Goal: Feedback & Contribution: Leave review/rating

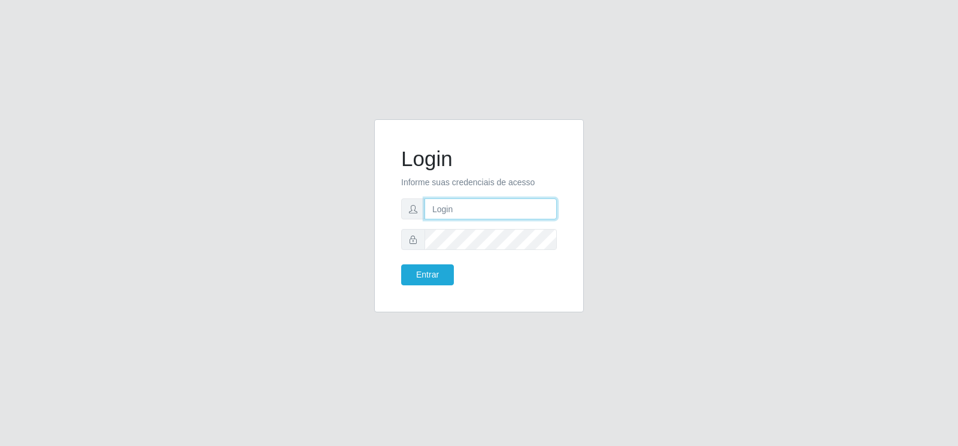
click at [472, 214] on input "text" at bounding box center [491, 208] width 132 height 21
type input "[EMAIL_ADDRESS][PERSON_NAME][DOMAIN_NAME]"
click at [431, 268] on button "Entrar" at bounding box center [427, 274] width 53 height 21
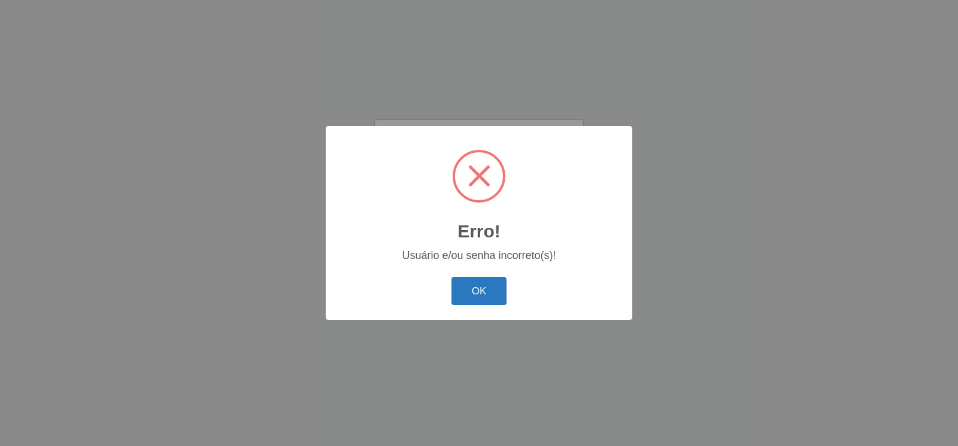
click at [496, 298] on button "OK" at bounding box center [480, 291] width 56 height 28
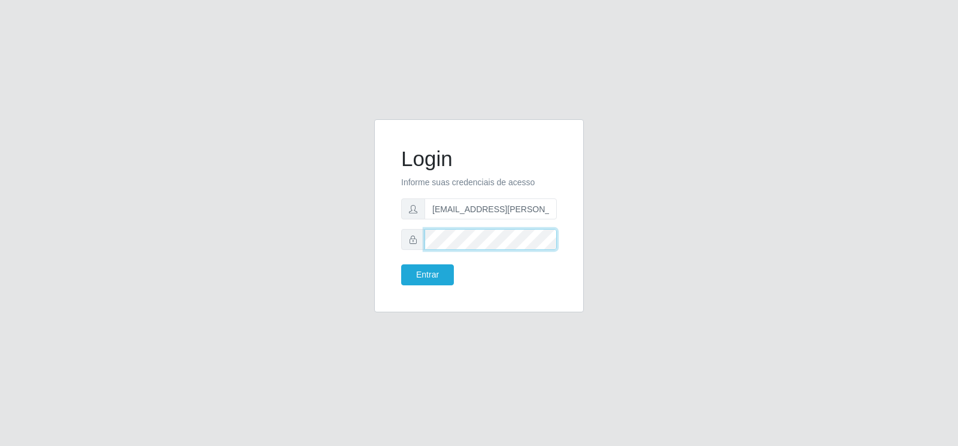
click at [420, 257] on form "Login Informe suas credenciais de acesso [EMAIL_ADDRESS][PERSON_NAME][DOMAIN_NA…" at bounding box center [479, 215] width 156 height 139
click at [434, 273] on button "Entrar" at bounding box center [427, 274] width 53 height 21
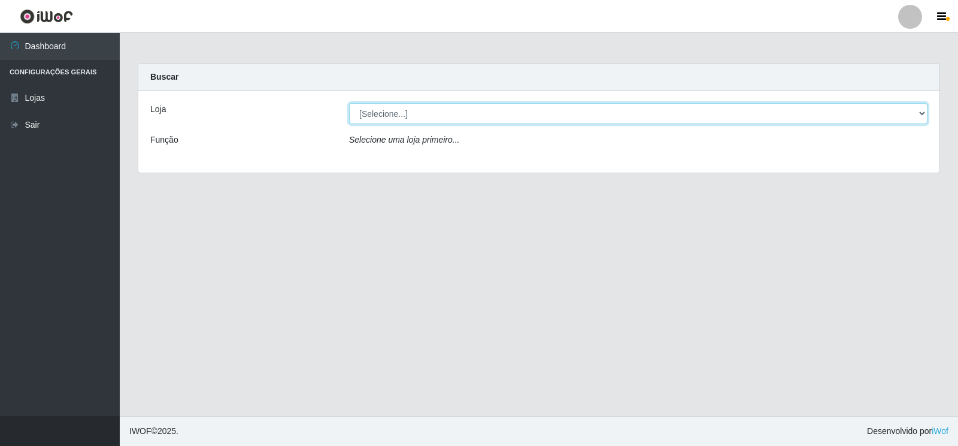
click at [923, 114] on select "[Selecione...] Atacado Vem - Loja 30 Laranjeiras Velha" at bounding box center [638, 113] width 578 height 21
select select "495"
click at [349, 103] on select "[Selecione...] Atacado Vem - Loja 30 Laranjeiras Velha" at bounding box center [638, 113] width 578 height 21
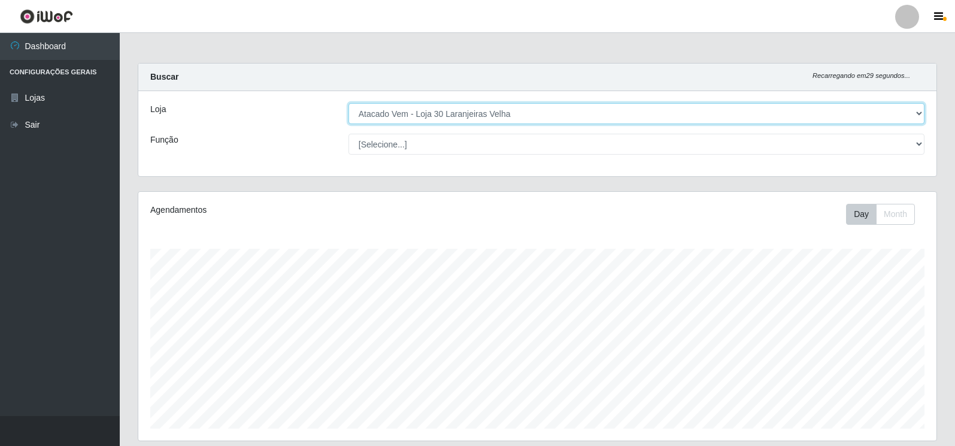
scroll to position [249, 798]
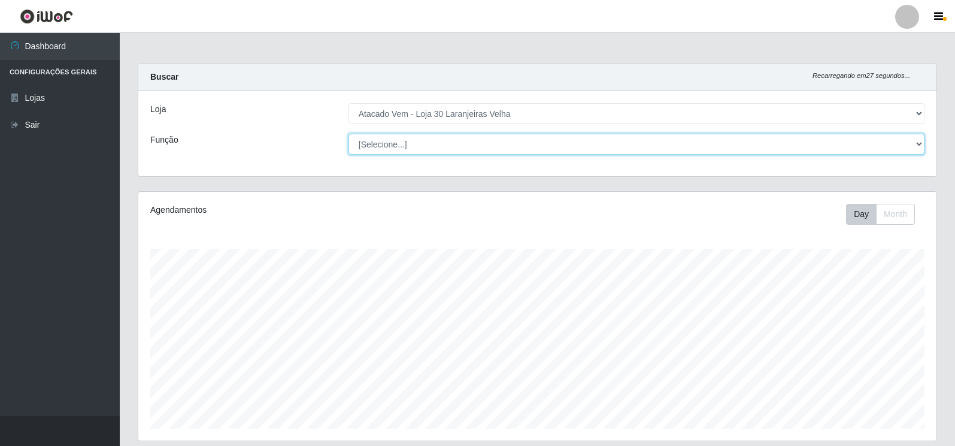
click at [914, 140] on select "[Selecione...] Repositor Repositor + Repositor ++" at bounding box center [637, 144] width 576 height 21
select select "24"
click at [349, 134] on select "[Selecione...] Repositor Repositor + Repositor ++" at bounding box center [637, 144] width 576 height 21
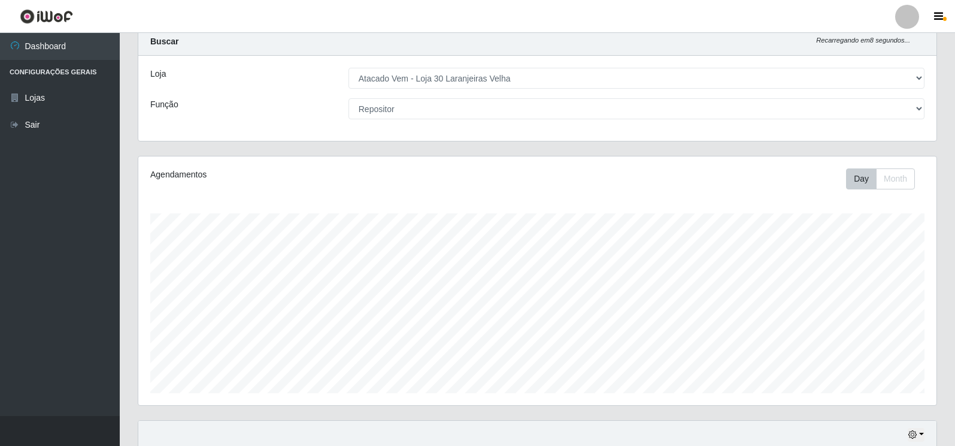
scroll to position [0, 0]
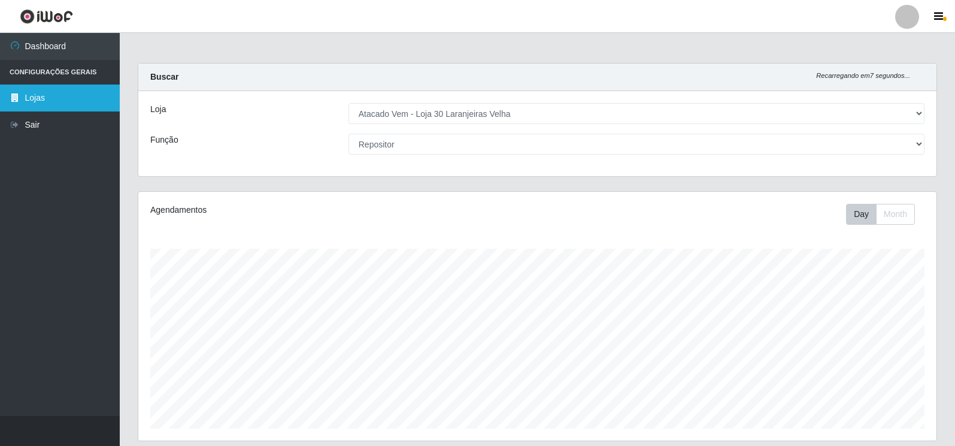
click at [40, 99] on link "Lojas" at bounding box center [60, 97] width 120 height 27
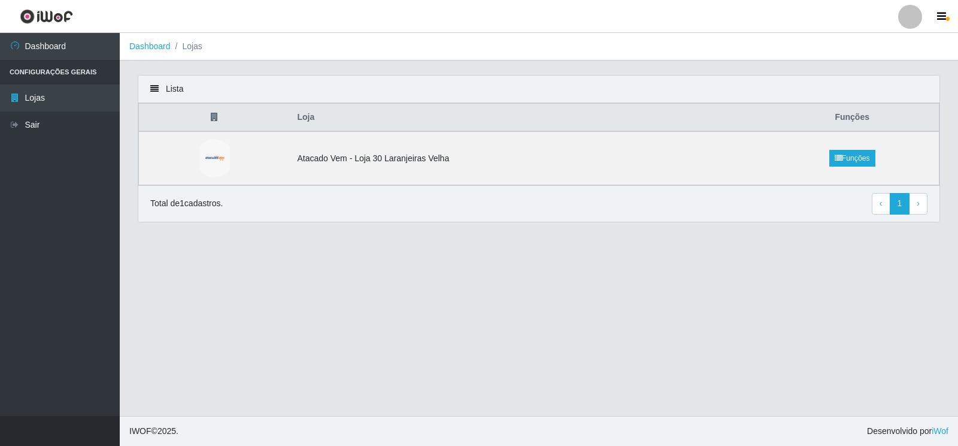
click at [192, 50] on li "Lojas" at bounding box center [187, 46] width 32 height 13
click at [195, 47] on li "Lojas" at bounding box center [187, 46] width 32 height 13
click at [154, 90] on icon at bounding box center [154, 88] width 8 height 8
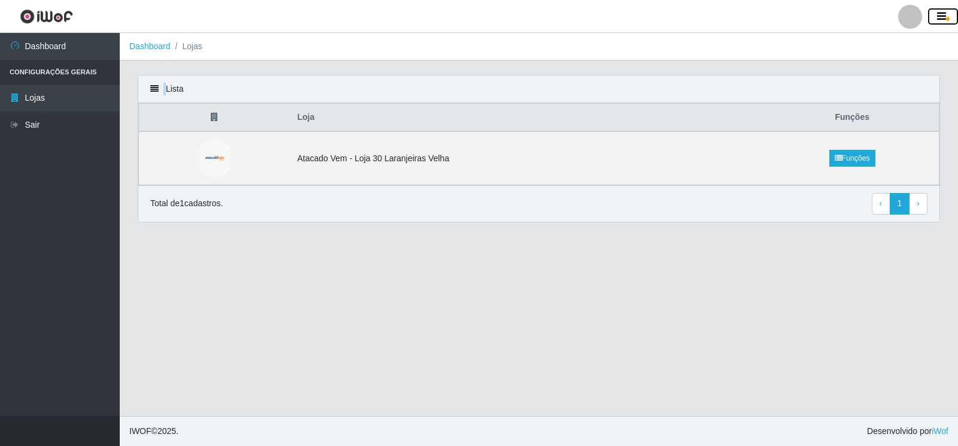
click at [941, 15] on icon "button" at bounding box center [941, 16] width 9 height 11
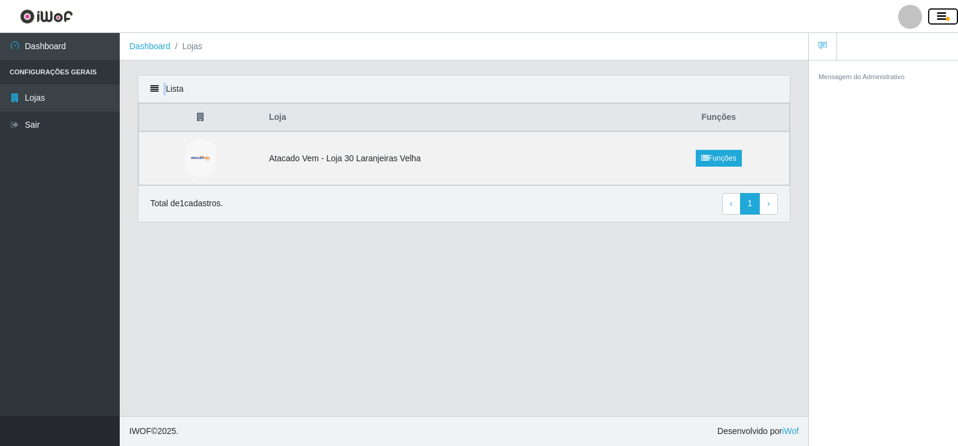
click at [941, 15] on icon "button" at bounding box center [941, 16] width 9 height 11
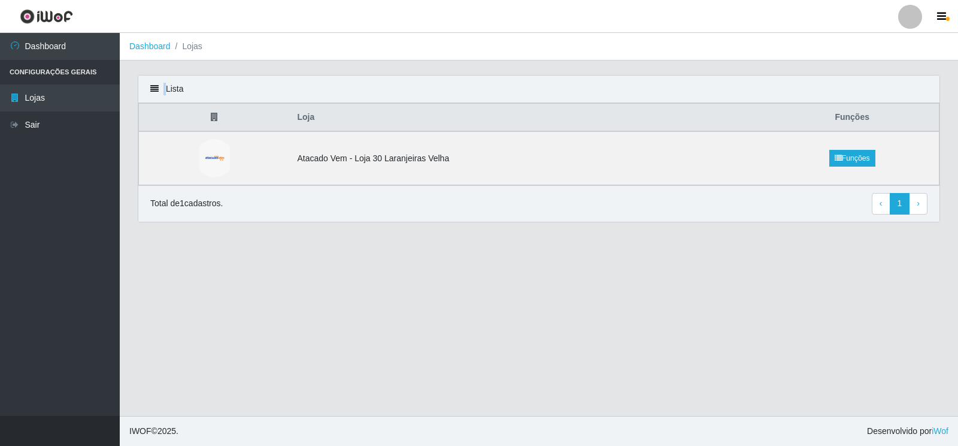
click at [911, 25] on div at bounding box center [910, 17] width 24 height 24
click at [935, 20] on button "button" at bounding box center [943, 16] width 30 height 17
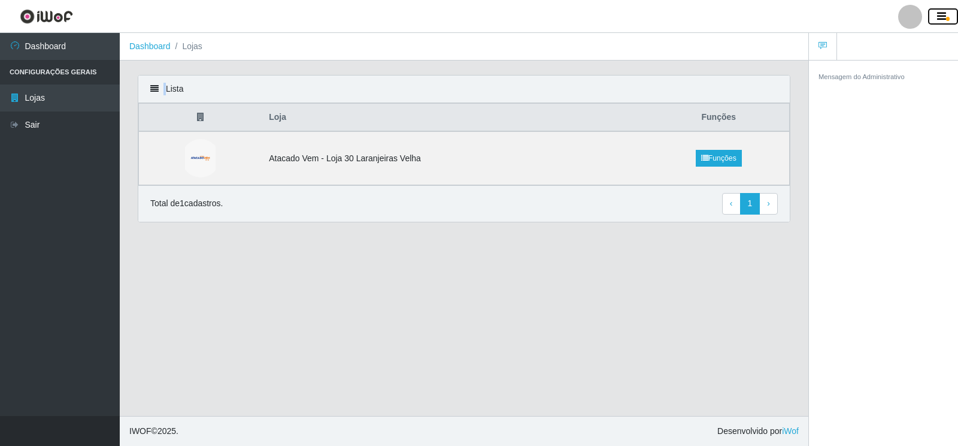
click at [935, 20] on button "button" at bounding box center [943, 16] width 30 height 17
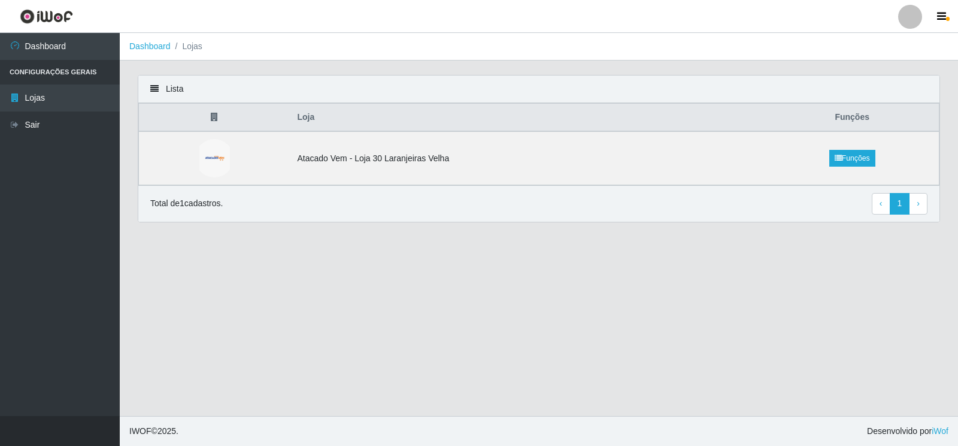
click at [192, 46] on li "Lojas" at bounding box center [187, 46] width 32 height 13
click at [155, 90] on icon at bounding box center [154, 88] width 8 height 8
click at [211, 118] on th at bounding box center [215, 118] width 152 height 28
click at [214, 119] on icon at bounding box center [214, 117] width 7 height 8
click at [215, 119] on icon at bounding box center [214, 117] width 7 height 8
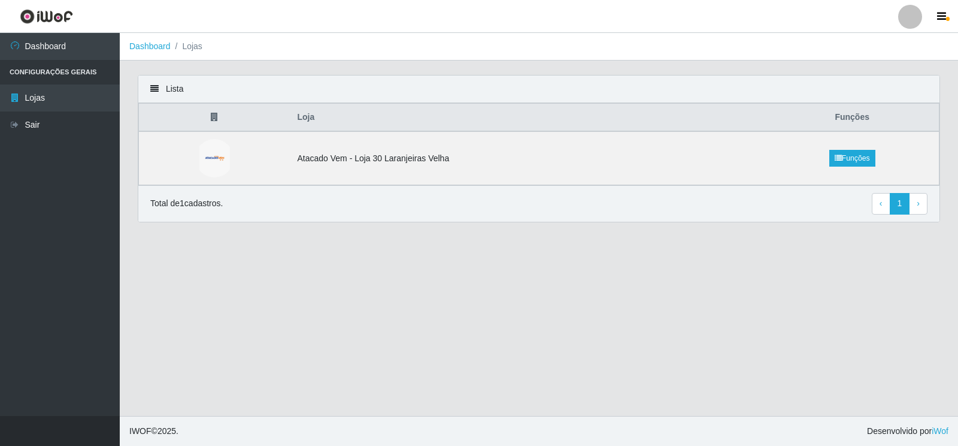
click at [215, 119] on icon at bounding box center [214, 117] width 7 height 8
click at [421, 160] on td "Atacado Vem - Loja 30 Laranjeiras Velha" at bounding box center [527, 158] width 475 height 54
click at [855, 160] on link "Funções" at bounding box center [852, 158] width 46 height 17
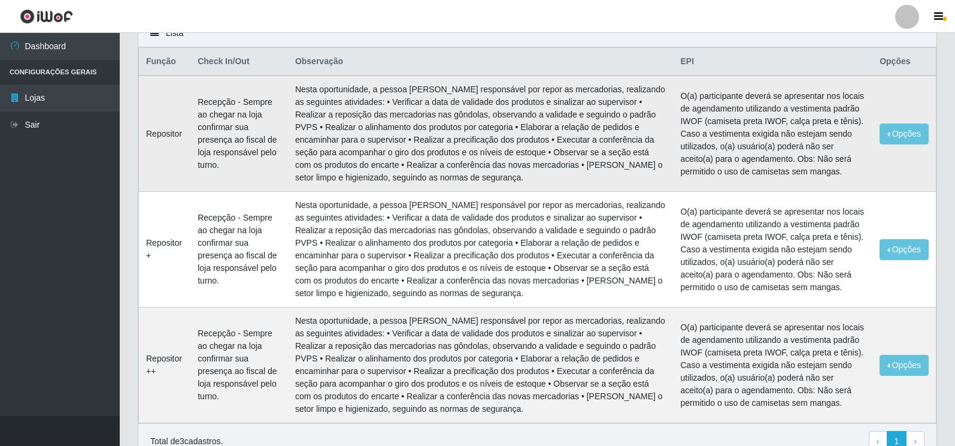
scroll to position [114, 0]
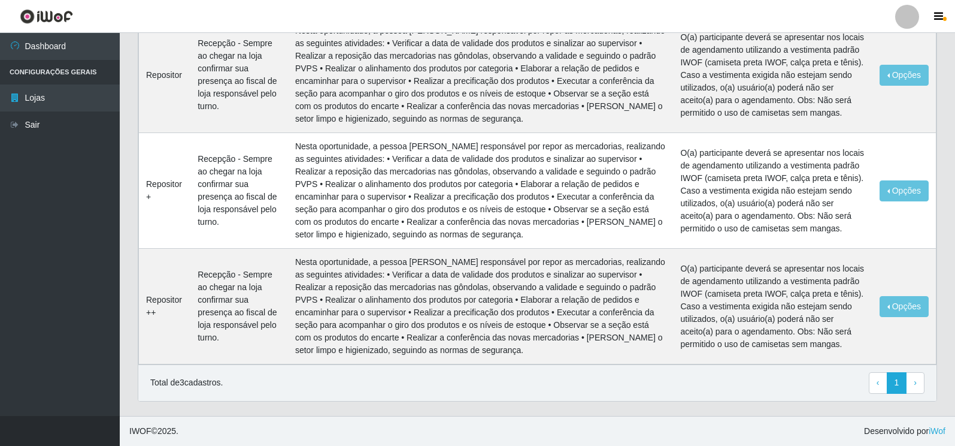
click at [169, 383] on p "Total de 3 cadastros." at bounding box center [186, 382] width 72 height 13
click at [181, 387] on p "Total de 3 cadastros." at bounding box center [186, 382] width 72 height 13
click at [917, 386] on link "› Next" at bounding box center [915, 383] width 19 height 22
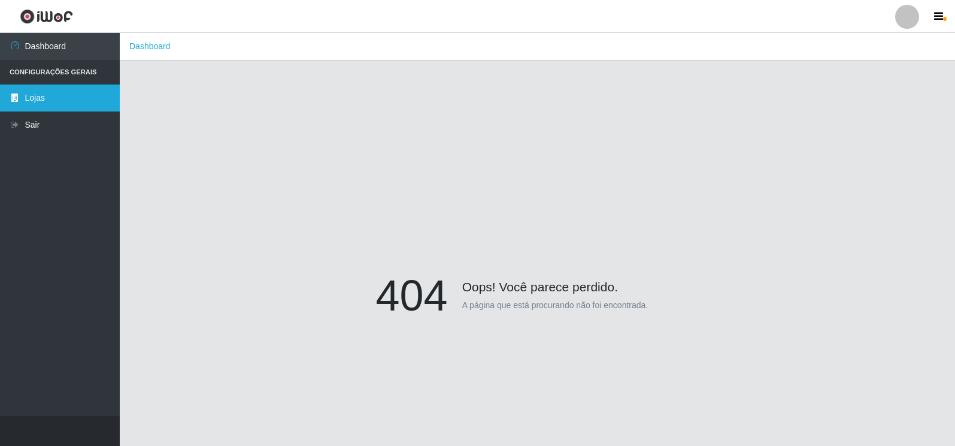
click at [44, 98] on link "Lojas" at bounding box center [60, 97] width 120 height 27
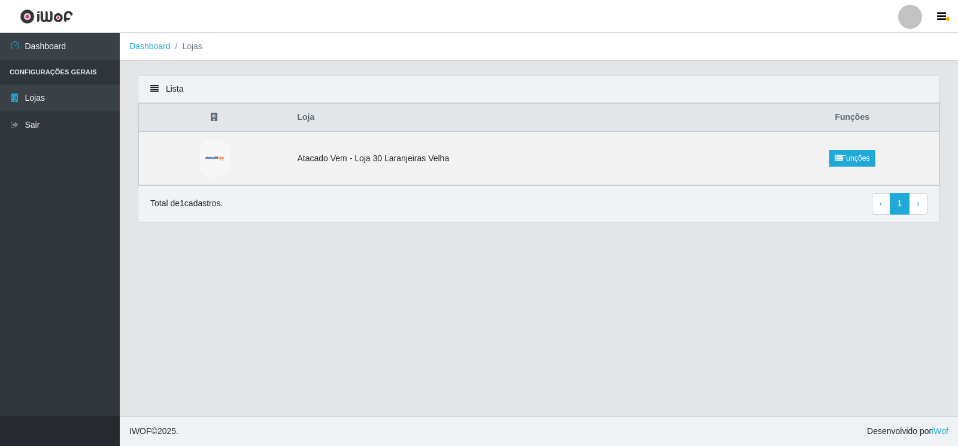
click at [153, 92] on icon at bounding box center [154, 88] width 8 height 8
click at [213, 115] on icon at bounding box center [214, 117] width 7 height 8
click at [188, 48] on li "Lojas" at bounding box center [187, 46] width 32 height 13
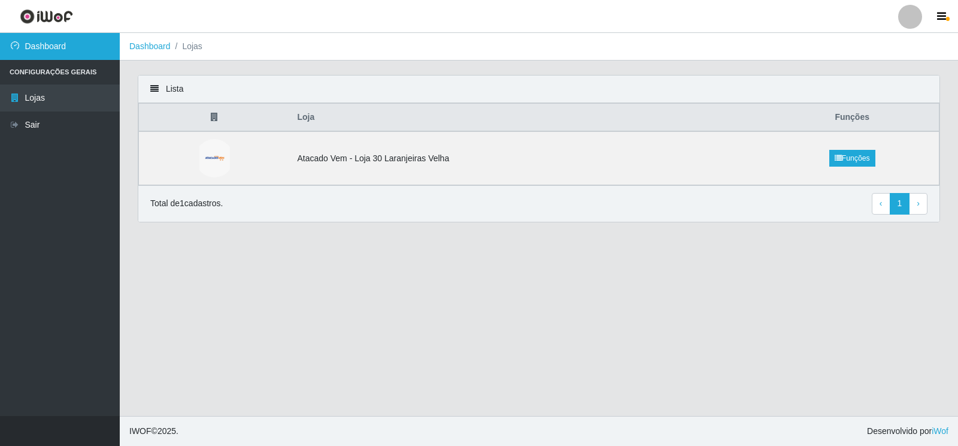
click at [60, 47] on link "Dashboard" at bounding box center [60, 46] width 120 height 27
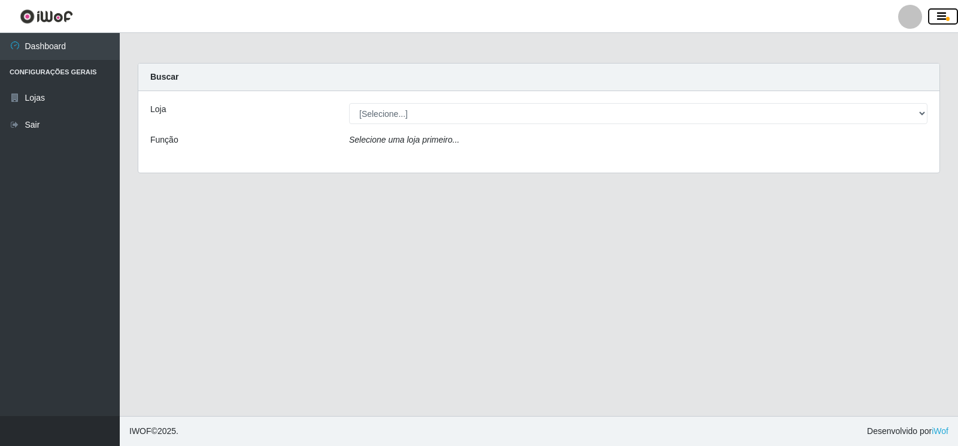
click at [941, 14] on icon "button" at bounding box center [941, 16] width 9 height 11
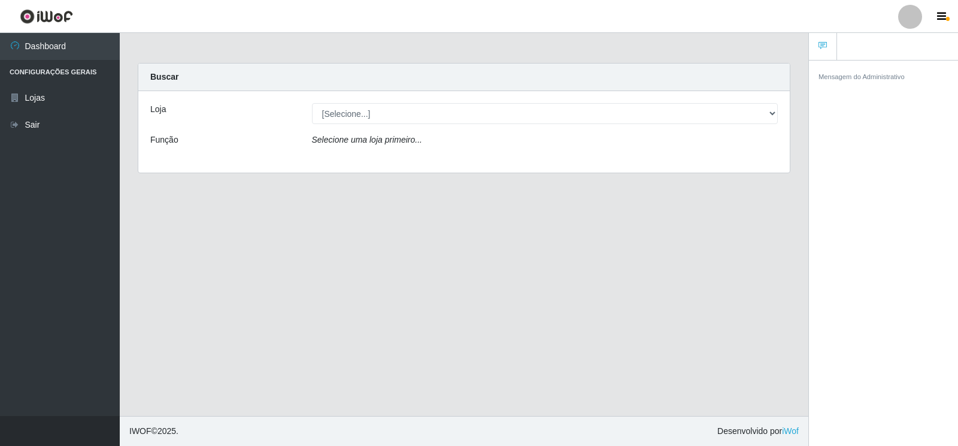
click at [913, 19] on div at bounding box center [910, 17] width 24 height 24
click at [940, 15] on icon "button" at bounding box center [941, 16] width 9 height 11
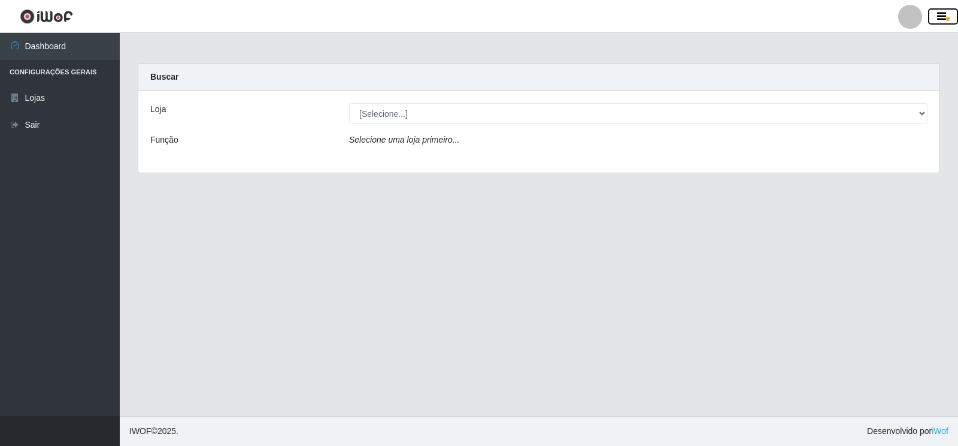
click at [940, 15] on icon "button" at bounding box center [941, 16] width 9 height 11
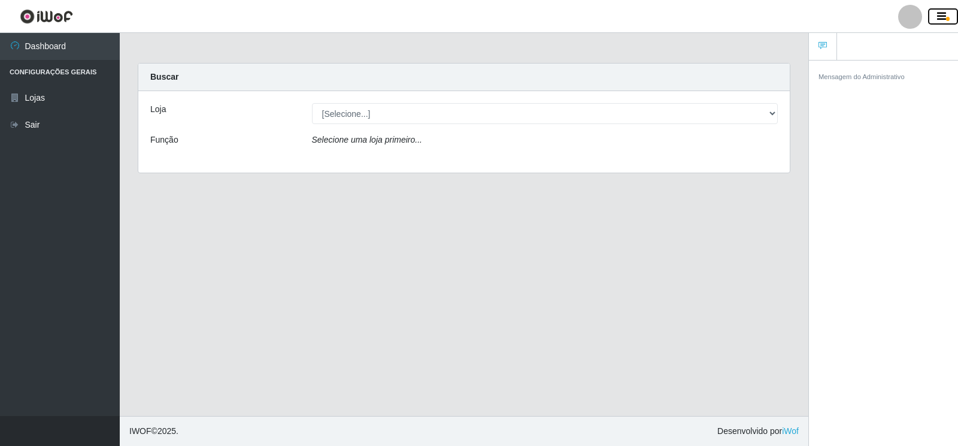
click at [940, 15] on icon "button" at bounding box center [941, 16] width 9 height 11
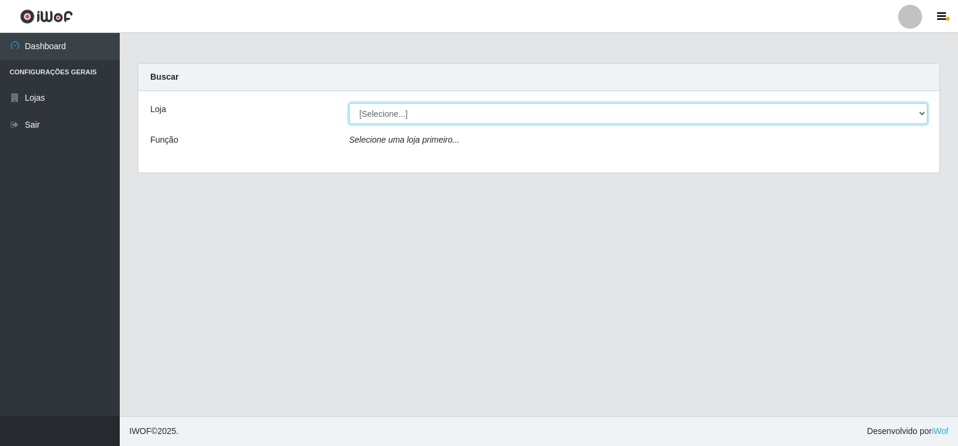
click at [920, 112] on select "[Selecione...] Atacado Vem - Loja 30 Laranjeiras Velha" at bounding box center [638, 113] width 578 height 21
select select "495"
click at [349, 103] on select "[Selecione...] Atacado Vem - Loja 30 Laranjeiras Velha" at bounding box center [638, 113] width 578 height 21
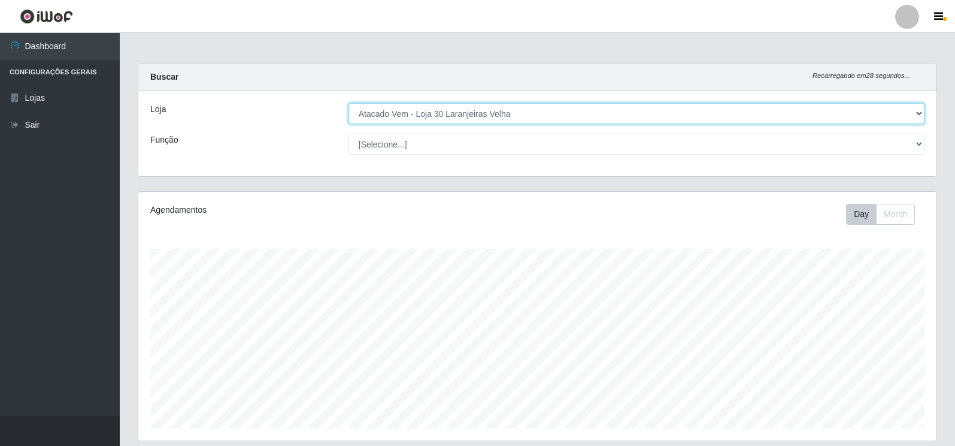
scroll to position [60, 0]
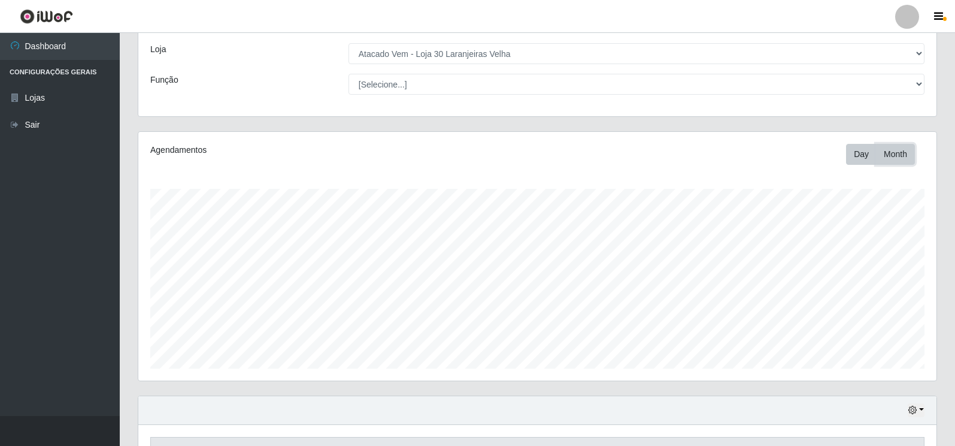
click at [898, 156] on button "Month" at bounding box center [895, 154] width 39 height 21
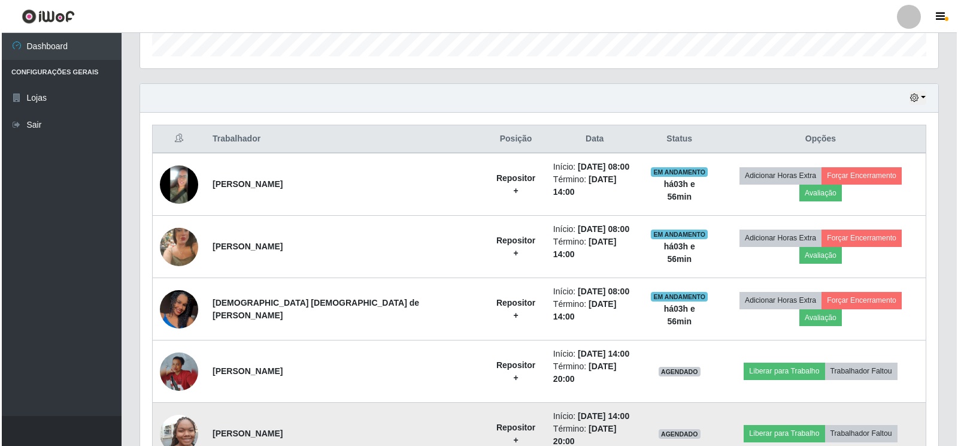
scroll to position [403, 0]
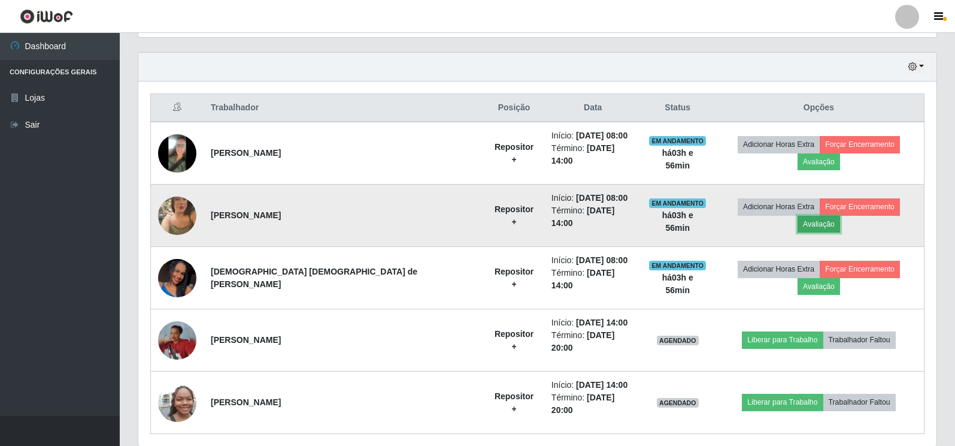
click at [840, 216] on button "Avaliação" at bounding box center [819, 224] width 43 height 17
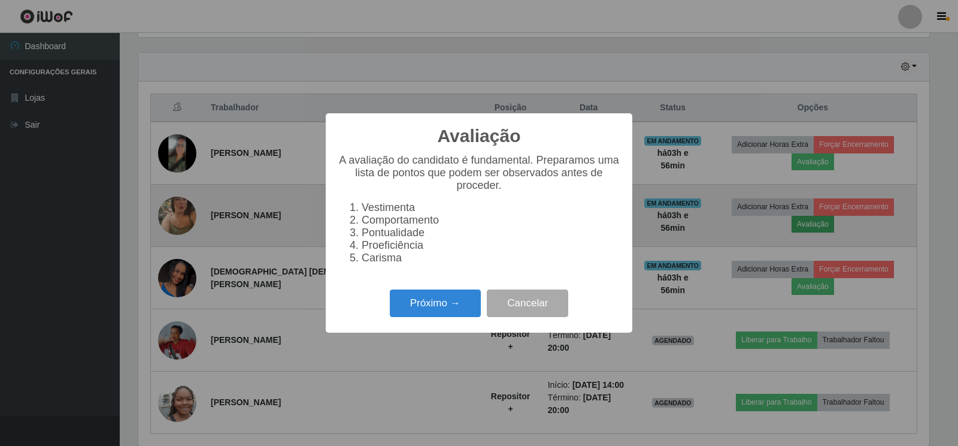
scroll to position [249, 791]
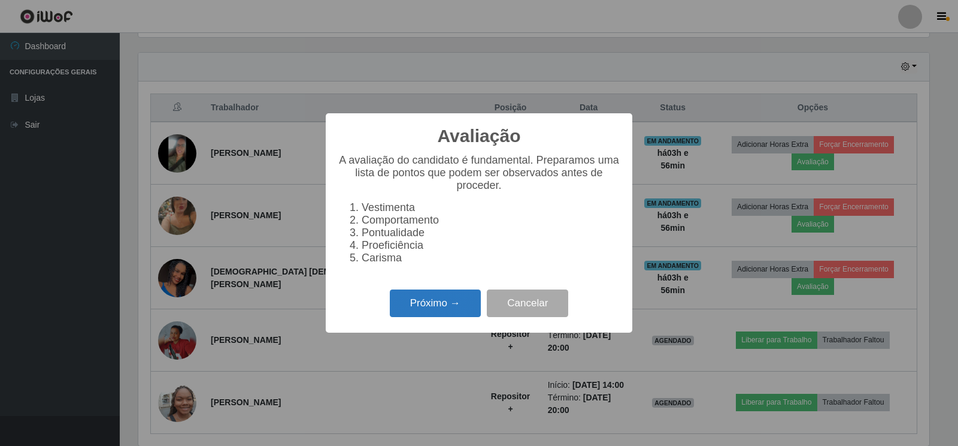
click at [417, 317] on button "Próximo →" at bounding box center [435, 303] width 91 height 28
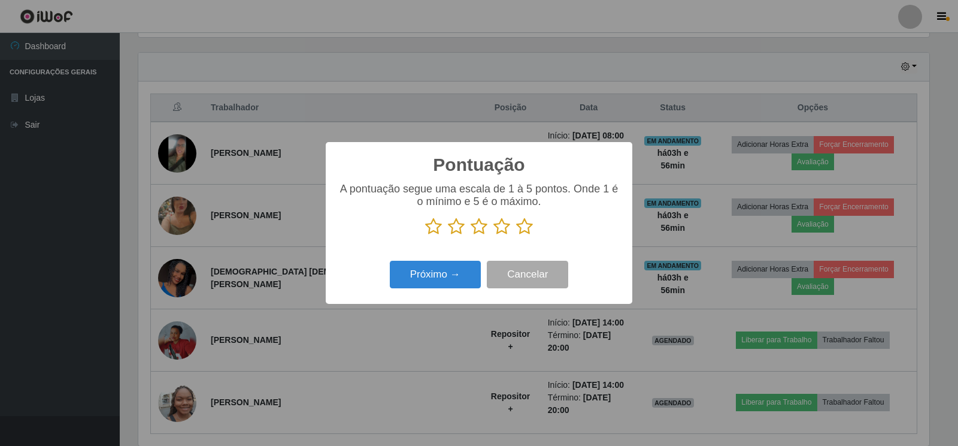
click at [433, 229] on icon at bounding box center [433, 226] width 17 height 18
click at [425, 235] on input "radio" at bounding box center [425, 235] width 0 height 0
click at [427, 274] on button "Próximo →" at bounding box center [435, 274] width 91 height 28
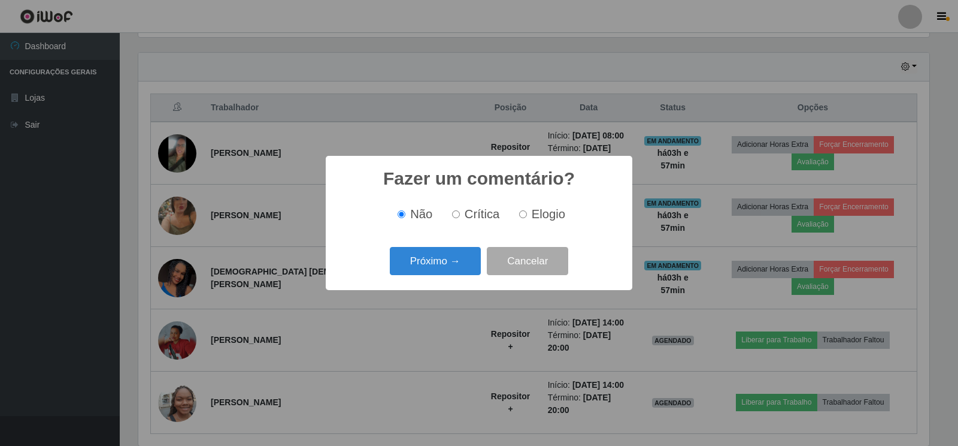
click at [458, 216] on input "Crítica" at bounding box center [456, 214] width 8 height 8
radio input "true"
click at [453, 262] on button "Próximo →" at bounding box center [435, 261] width 91 height 28
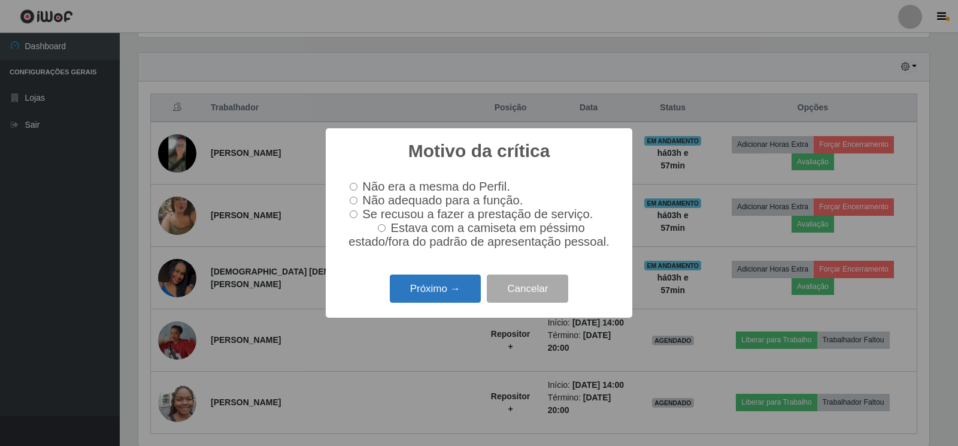
click at [421, 301] on button "Próximo →" at bounding box center [435, 288] width 91 height 28
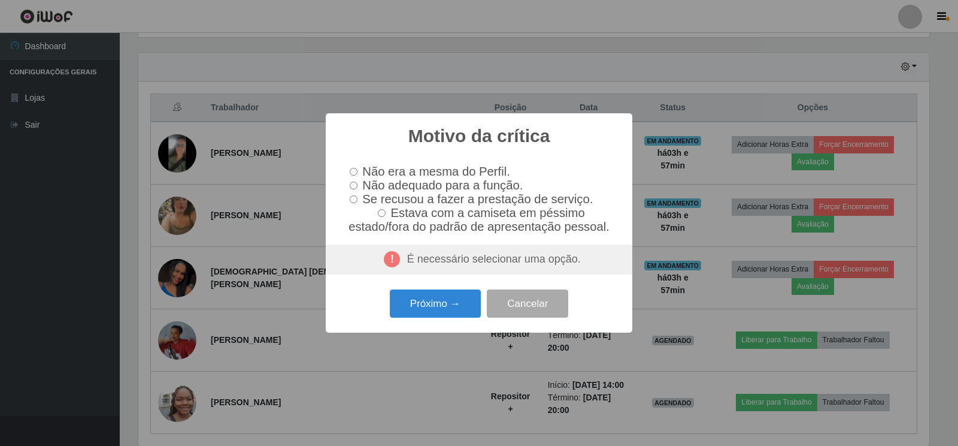
click at [460, 271] on div "É necessário selecionar uma opção." at bounding box center [479, 259] width 307 height 30
click at [401, 263] on div "É necessário selecionar uma opção." at bounding box center [479, 259] width 307 height 30
click at [401, 261] on div "É necessário selecionar uma opção." at bounding box center [479, 259] width 307 height 30
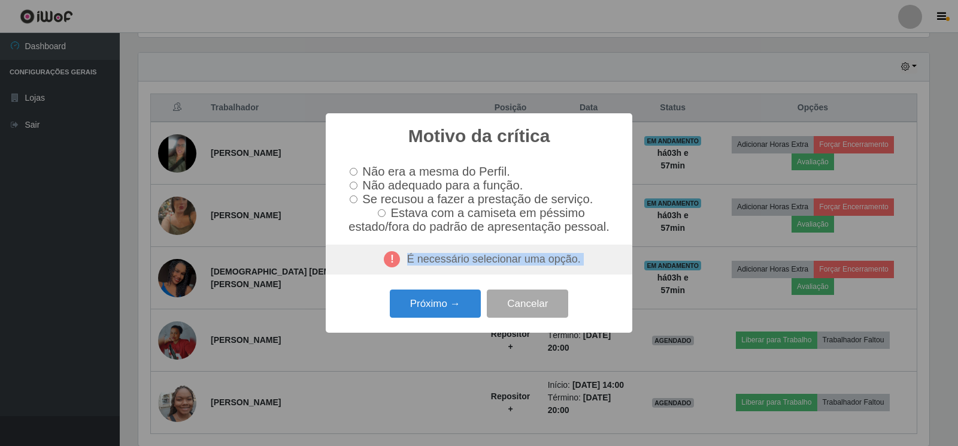
click at [401, 261] on div "É necessário selecionar uma opção." at bounding box center [479, 259] width 307 height 30
click at [353, 184] on input "Não adequado para a função." at bounding box center [354, 185] width 8 height 8
radio input "true"
click at [419, 309] on button "Próximo →" at bounding box center [435, 303] width 91 height 28
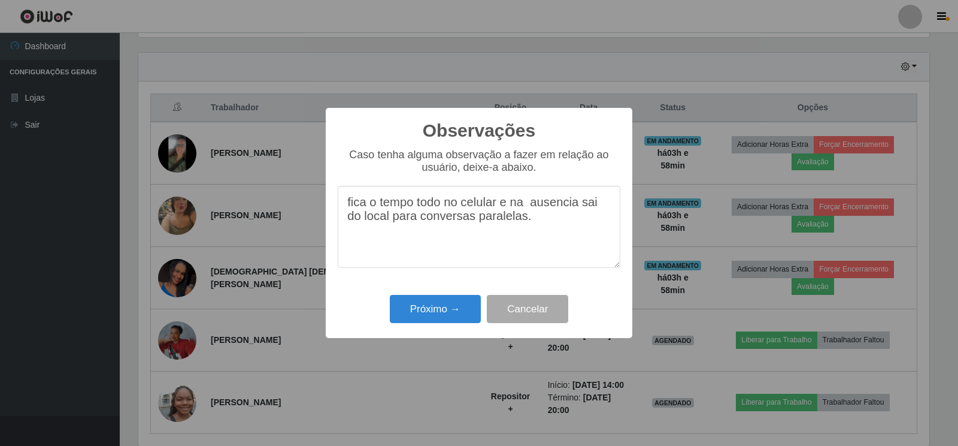
click at [558, 209] on textarea "fica o tempo todo no celular e na ausencia sai do local para conversas paralela…" at bounding box center [479, 227] width 283 height 82
click at [577, 204] on textarea "fica o tempo todo no celular e na ausência sai do local para conversas paralela…" at bounding box center [479, 227] width 283 height 82
type textarea "fica o tempo todo no celular e na ausência do encarregado, sai do local para co…"
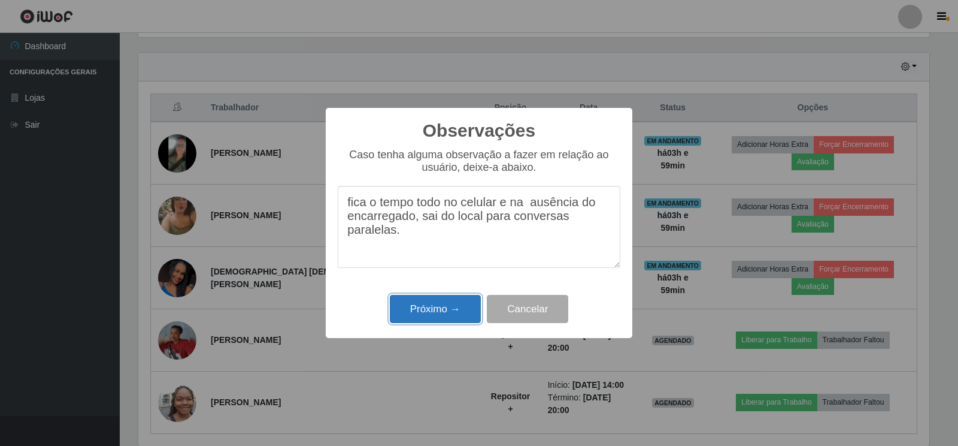
click at [453, 313] on button "Próximo →" at bounding box center [435, 309] width 91 height 28
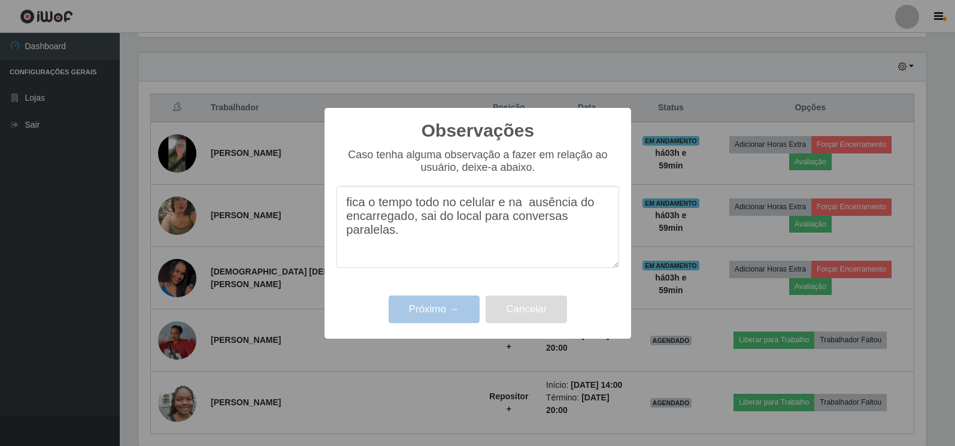
scroll to position [249, 798]
